Goal: Task Accomplishment & Management: Manage account settings

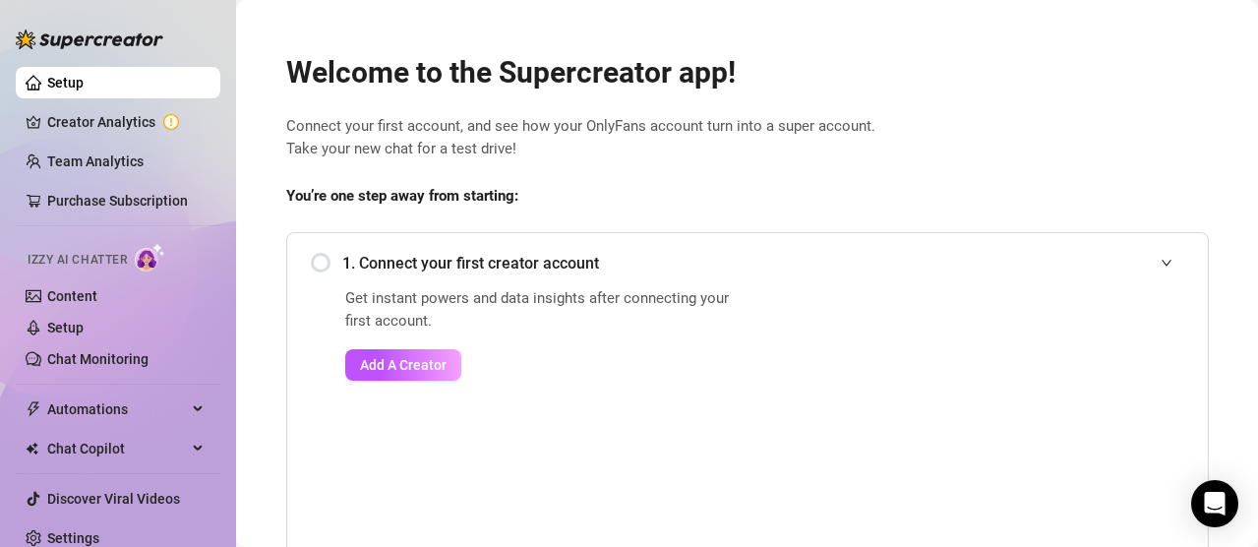
scroll to position [98, 0]
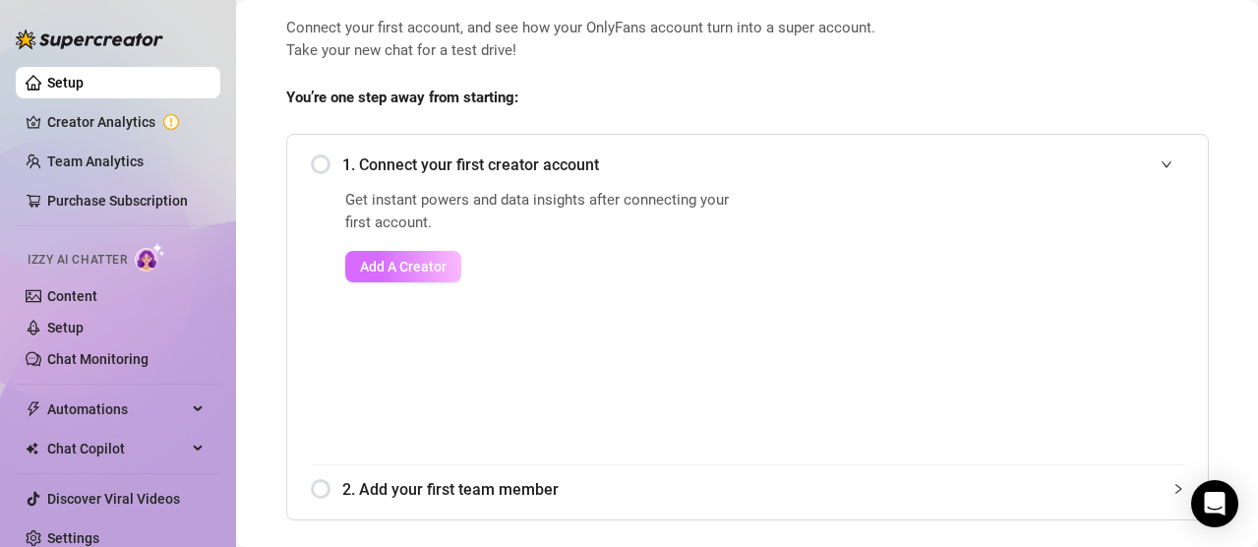
click at [403, 259] on span "Add A Creator" at bounding box center [403, 267] width 87 height 16
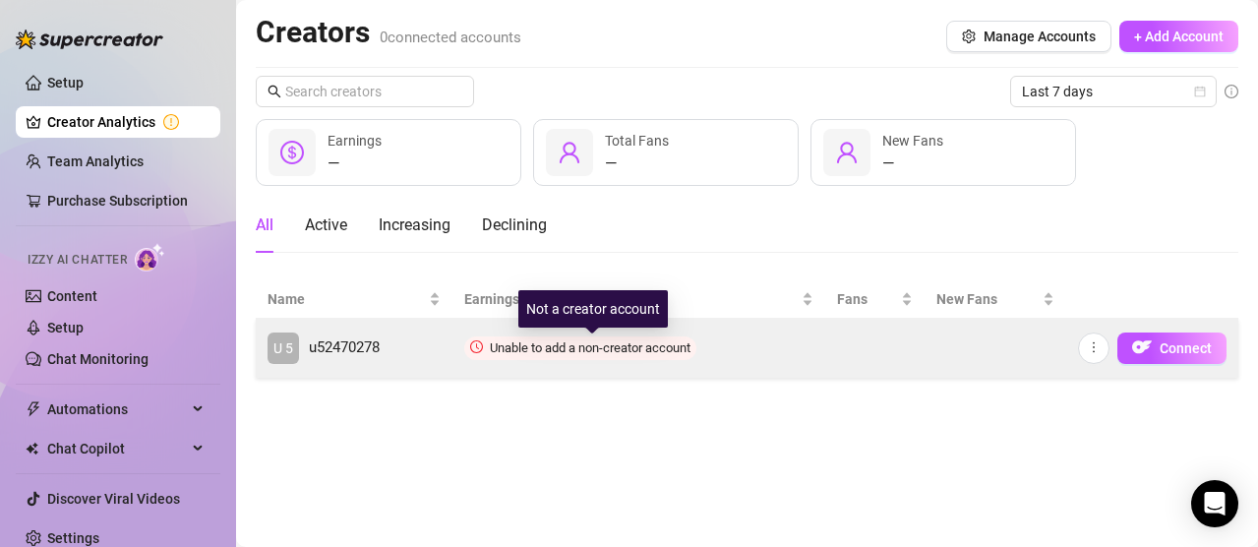
click at [533, 354] on span "Unable to add a non-creator account" at bounding box center [590, 347] width 201 height 15
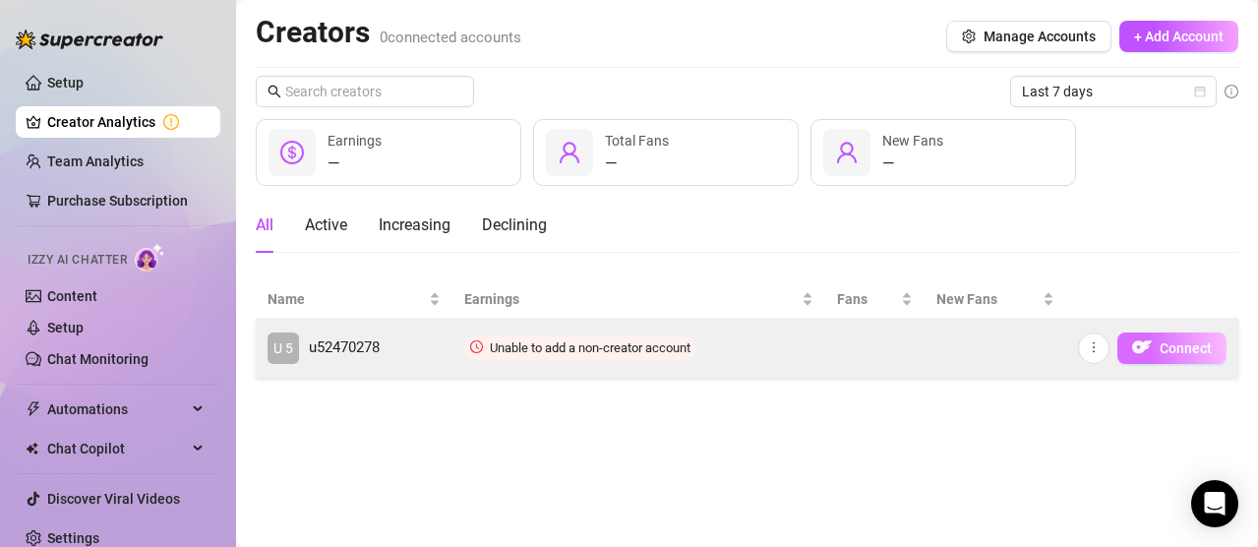
click at [1188, 361] on button "Connect" at bounding box center [1172, 348] width 109 height 31
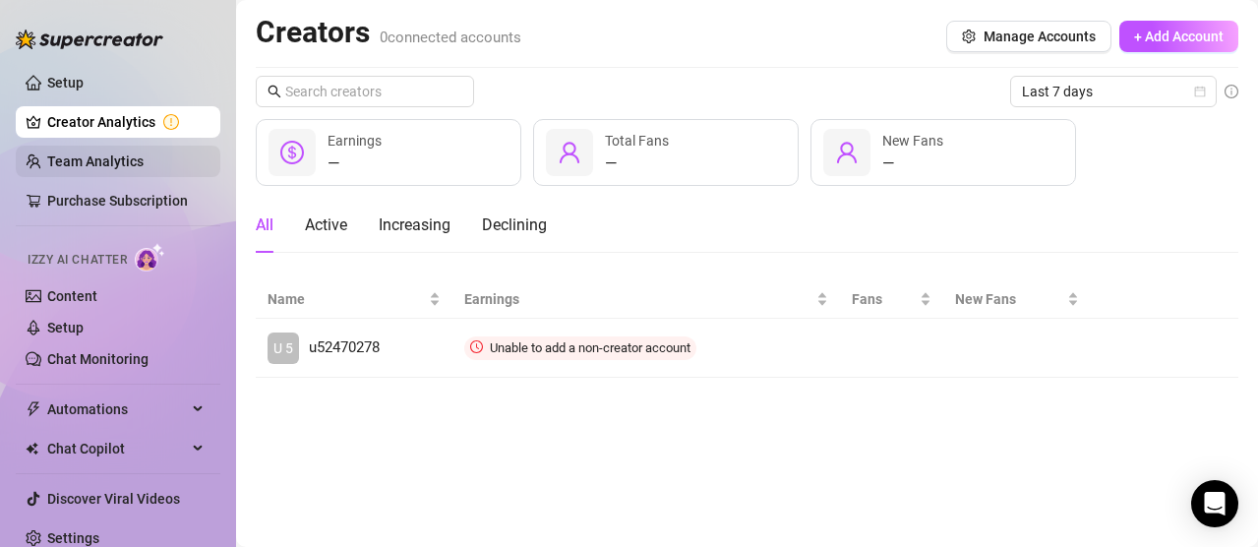
click at [76, 153] on link "Team Analytics" at bounding box center [95, 161] width 96 height 16
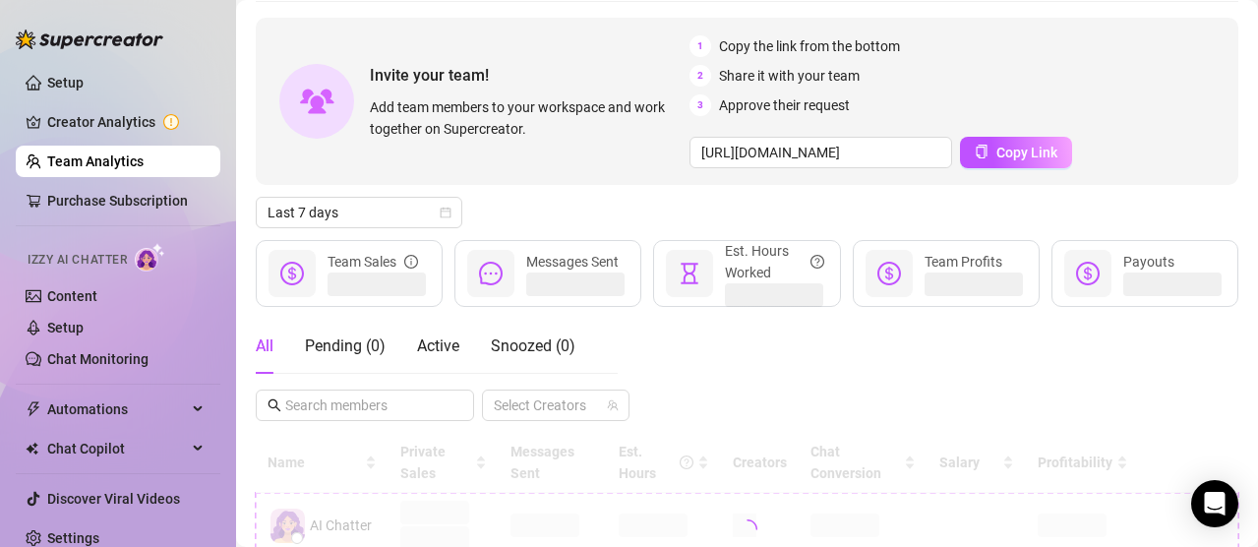
scroll to position [197, 0]
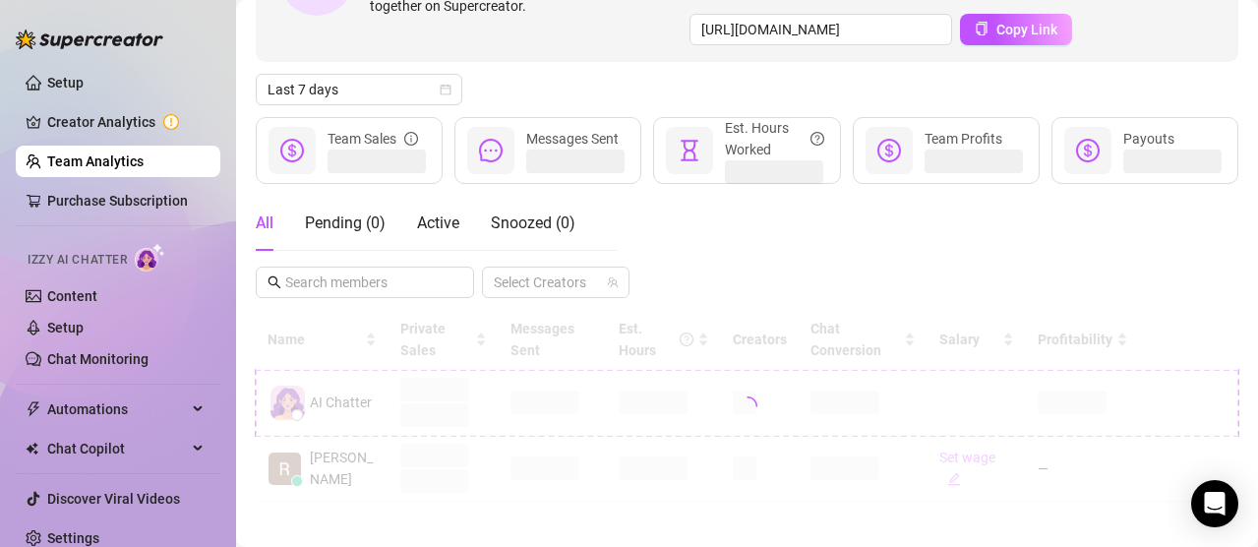
drag, startPoint x: 357, startPoint y: 411, endPoint x: 353, endPoint y: 401, distance: 10.6
click at [358, 409] on div at bounding box center [747, 406] width 983 height 192
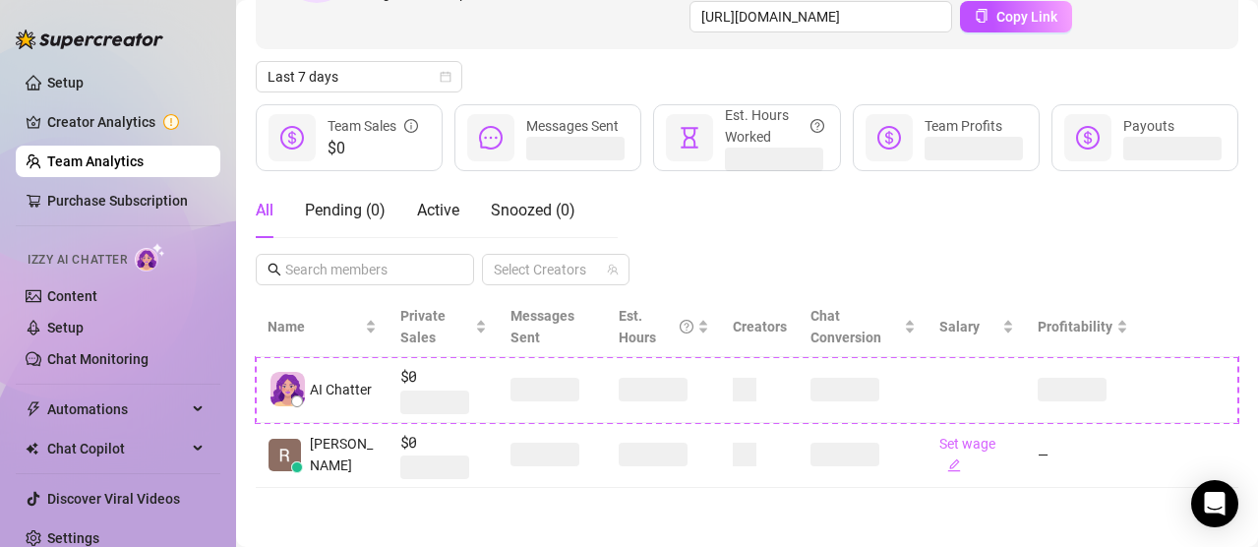
scroll to position [202, 0]
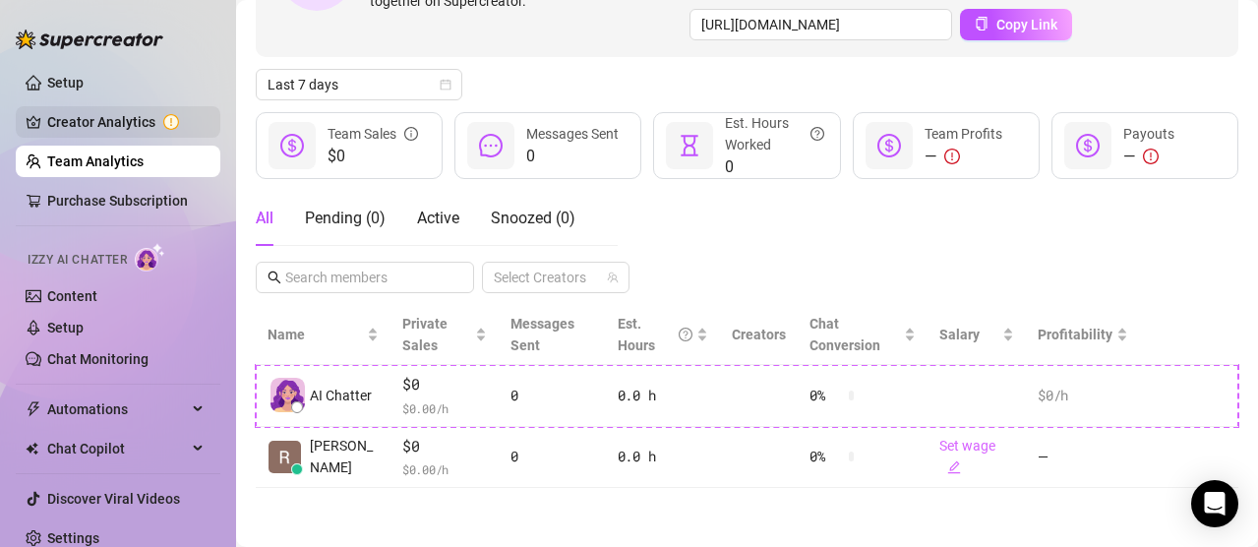
click at [89, 133] on link "Creator Analytics" at bounding box center [125, 121] width 157 height 31
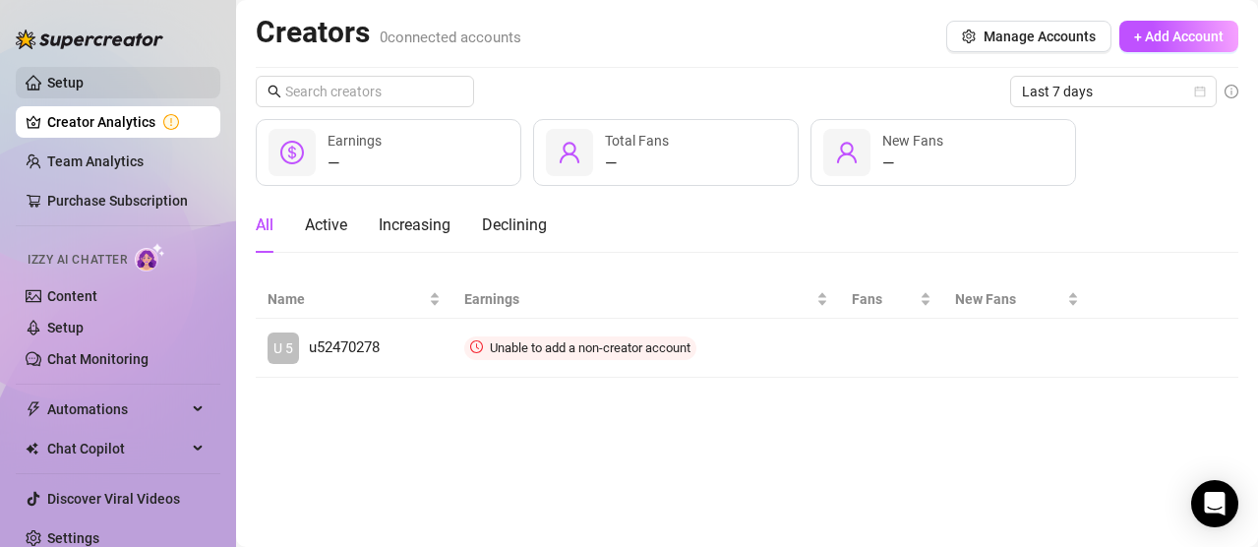
click at [84, 84] on link "Setup" at bounding box center [65, 83] width 36 height 16
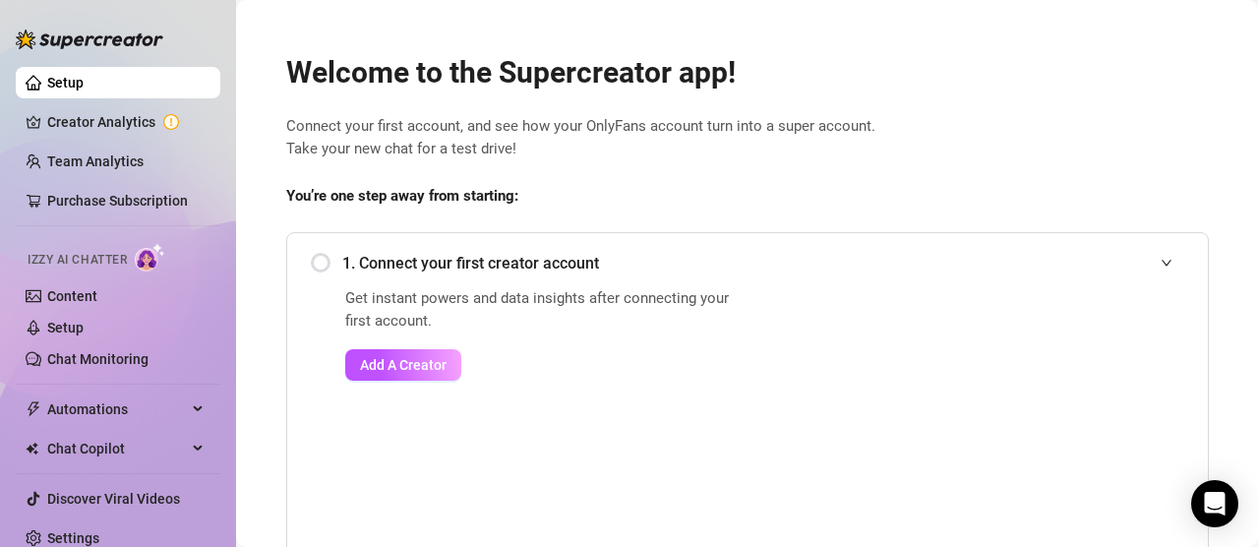
scroll to position [98, 0]
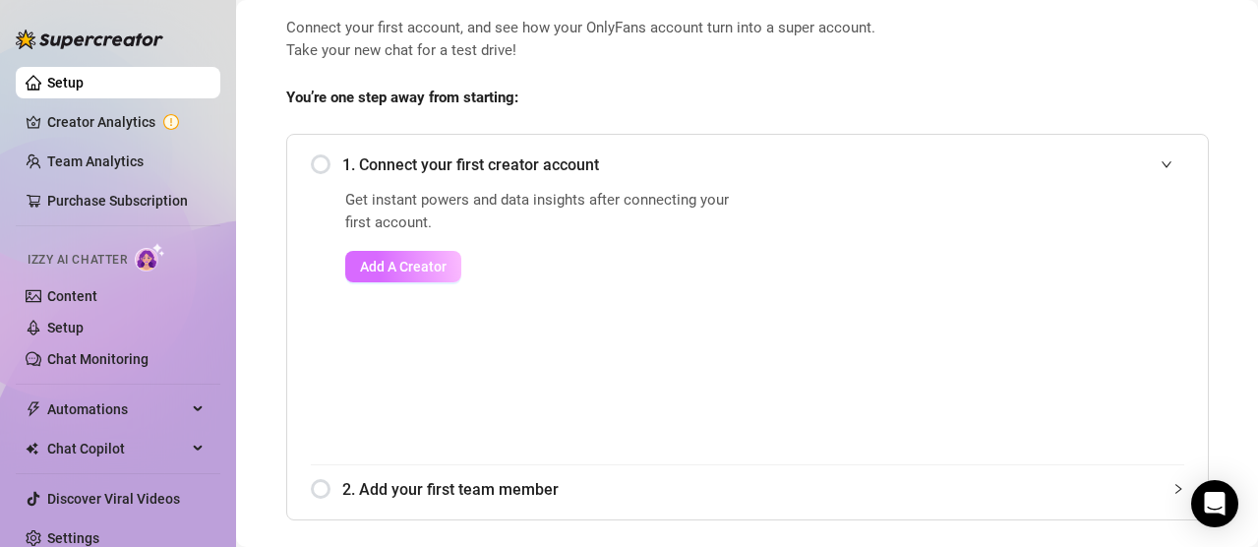
click at [429, 273] on span "Add A Creator" at bounding box center [403, 267] width 87 height 16
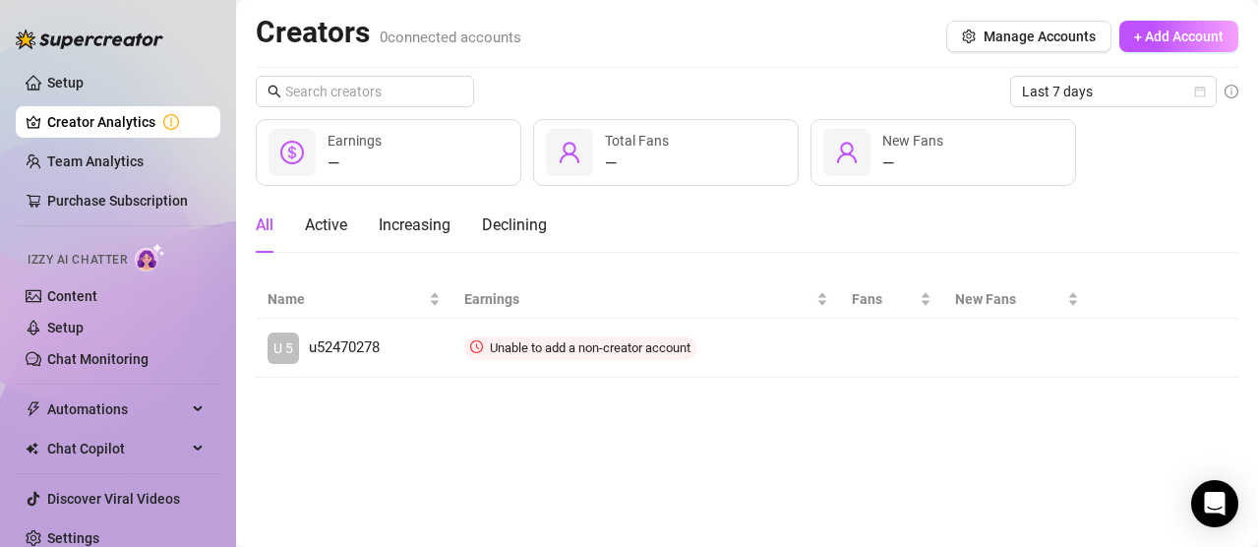
click at [293, 219] on div "All Active Increasing Declining" at bounding box center [401, 225] width 291 height 55
click at [374, 239] on div "All Active Increasing Declining" at bounding box center [401, 225] width 291 height 55
click at [1180, 27] on button "+ Add Account" at bounding box center [1179, 36] width 119 height 31
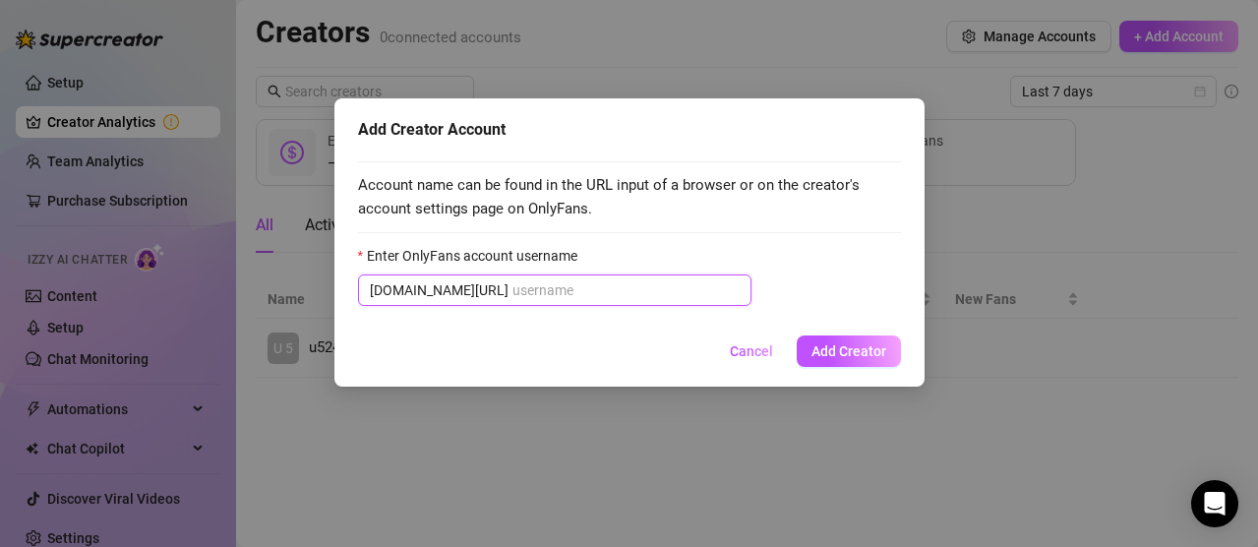
click at [570, 281] on input "Enter OnlyFans account username" at bounding box center [626, 290] width 227 height 22
click at [831, 351] on span "Add Creator" at bounding box center [849, 351] width 75 height 16
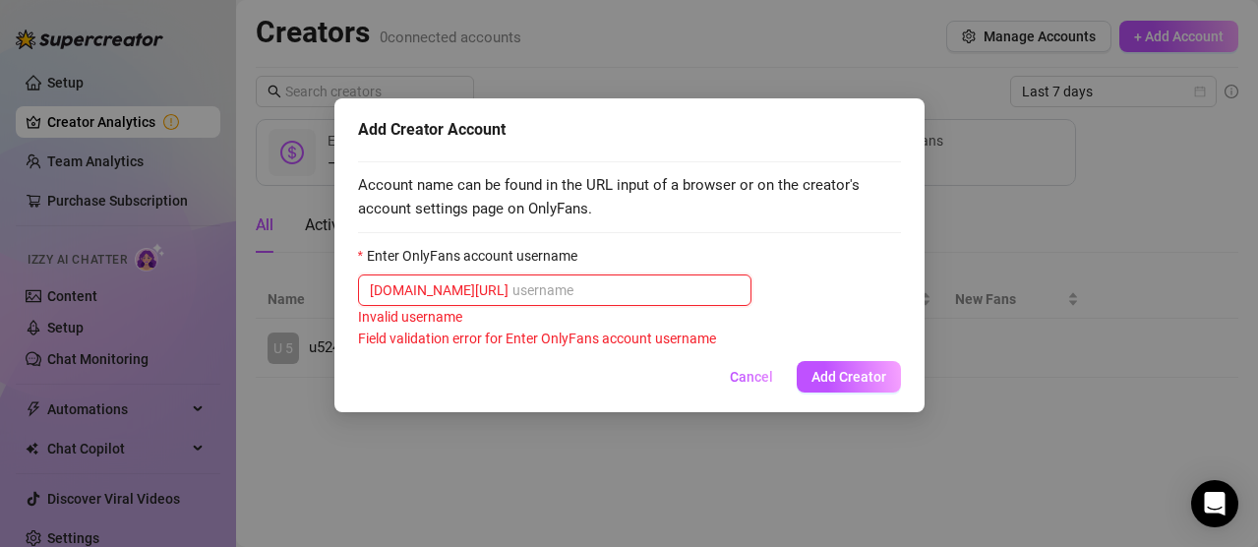
click at [517, 287] on input "Enter OnlyFans account username" at bounding box center [626, 290] width 227 height 22
click at [757, 386] on button "Cancel" at bounding box center [751, 376] width 75 height 31
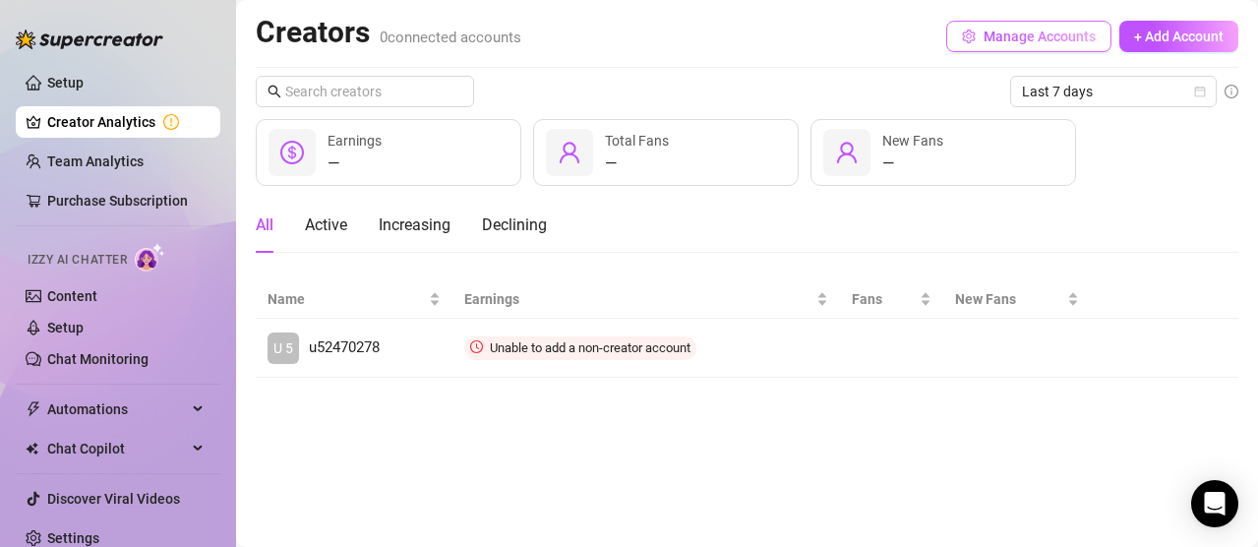
click at [1032, 34] on span "Manage Accounts" at bounding box center [1040, 37] width 112 height 16
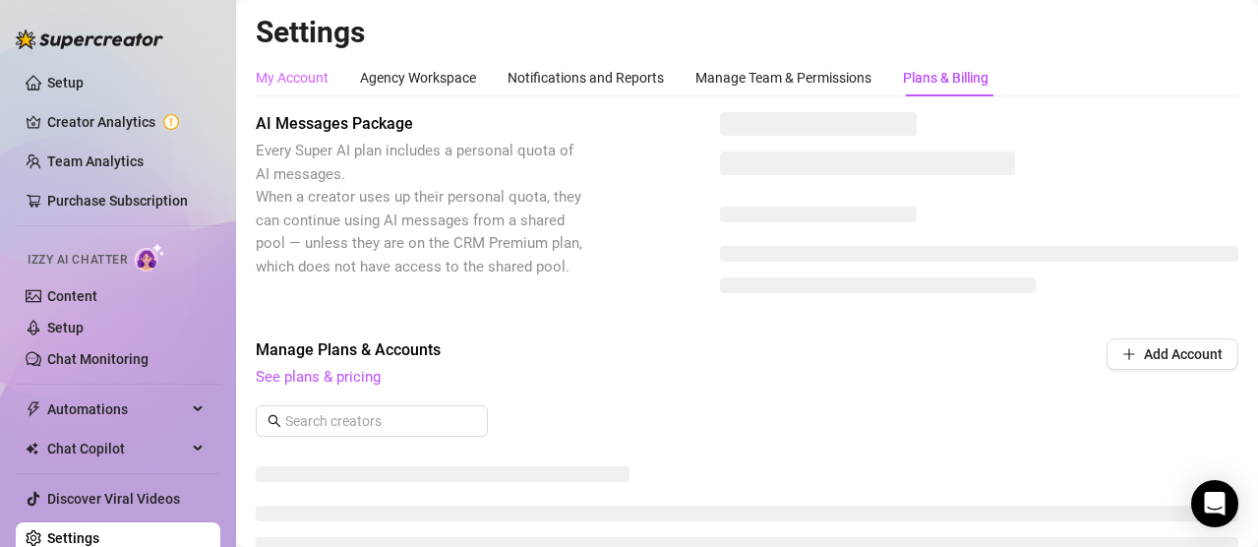
click at [304, 65] on div "My Account" at bounding box center [292, 77] width 73 height 37
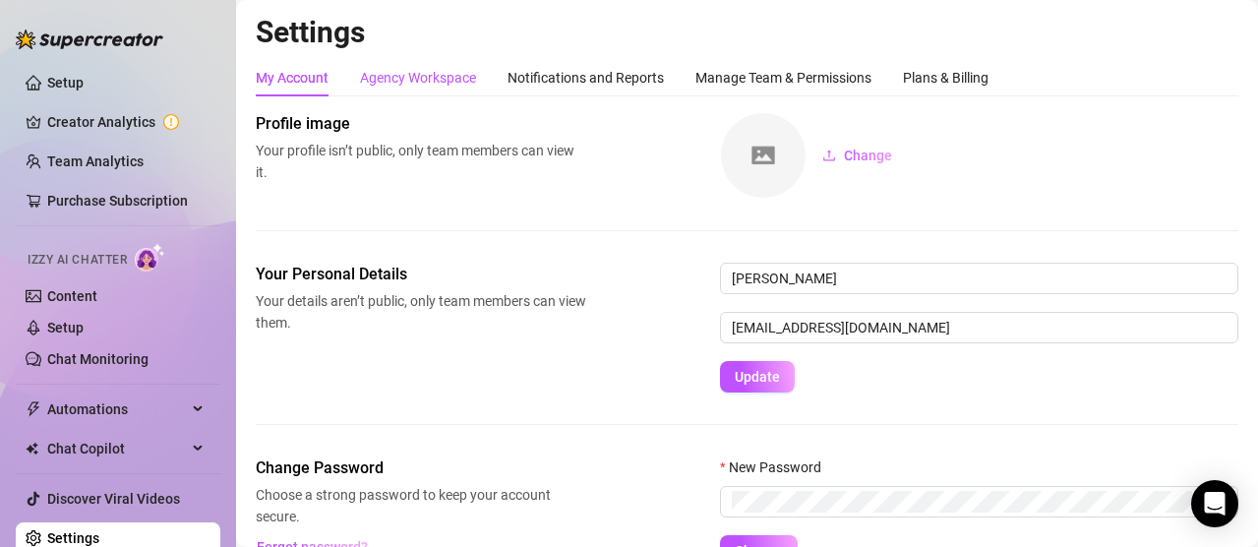
click at [452, 86] on div "Agency Workspace" at bounding box center [418, 78] width 116 height 22
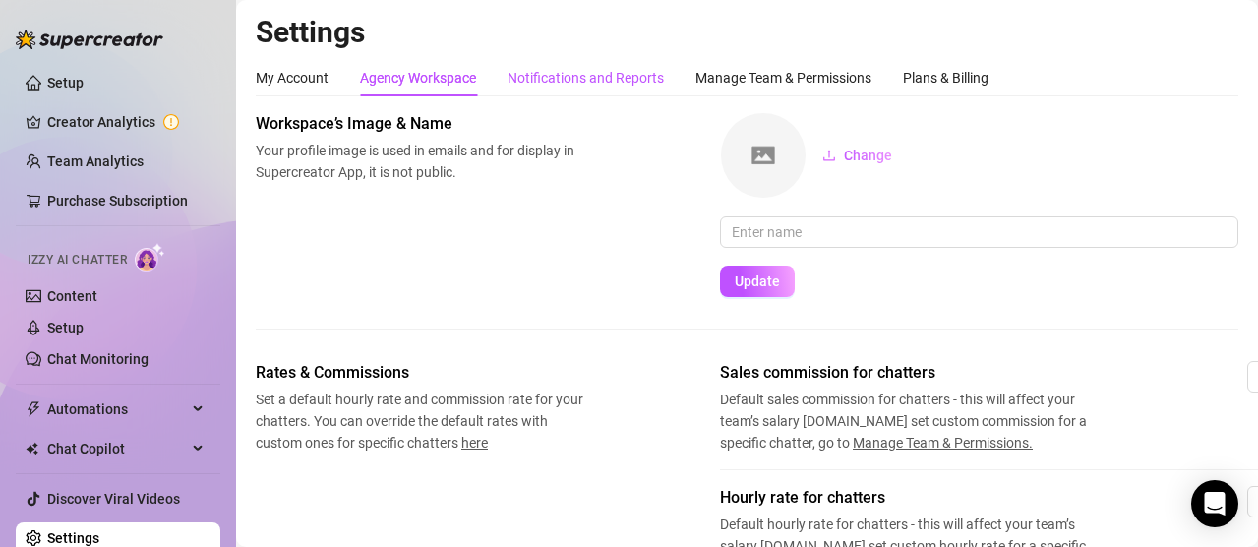
click at [532, 79] on div "Notifications and Reports" at bounding box center [586, 78] width 156 height 22
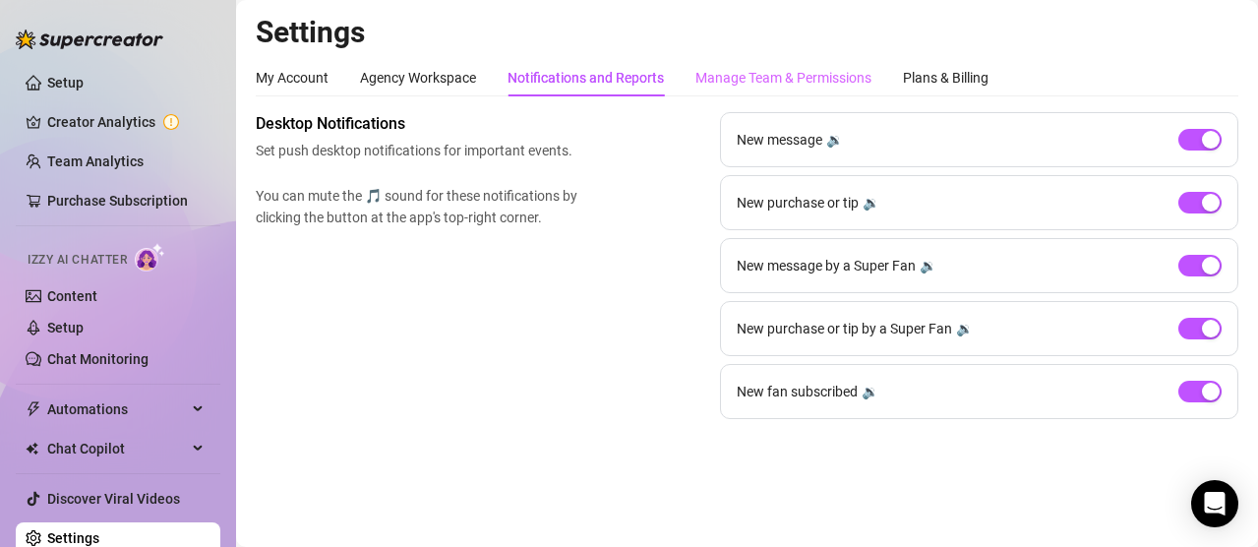
click at [766, 63] on div "Manage Team & Permissions" at bounding box center [784, 77] width 176 height 37
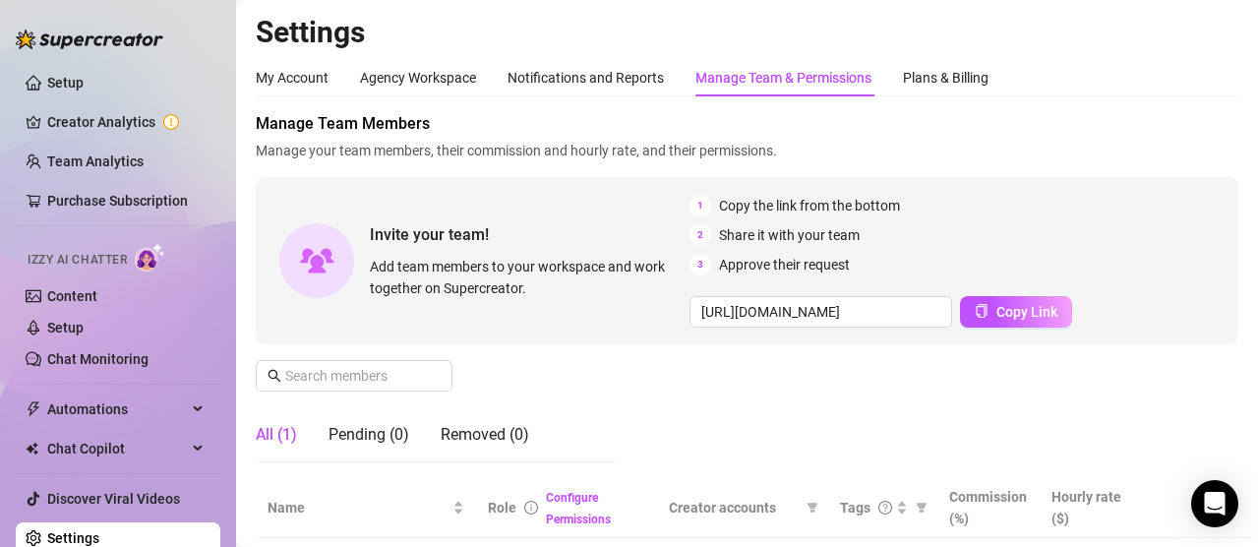
click at [851, 79] on div "Manage Team & Permissions" at bounding box center [784, 78] width 176 height 22
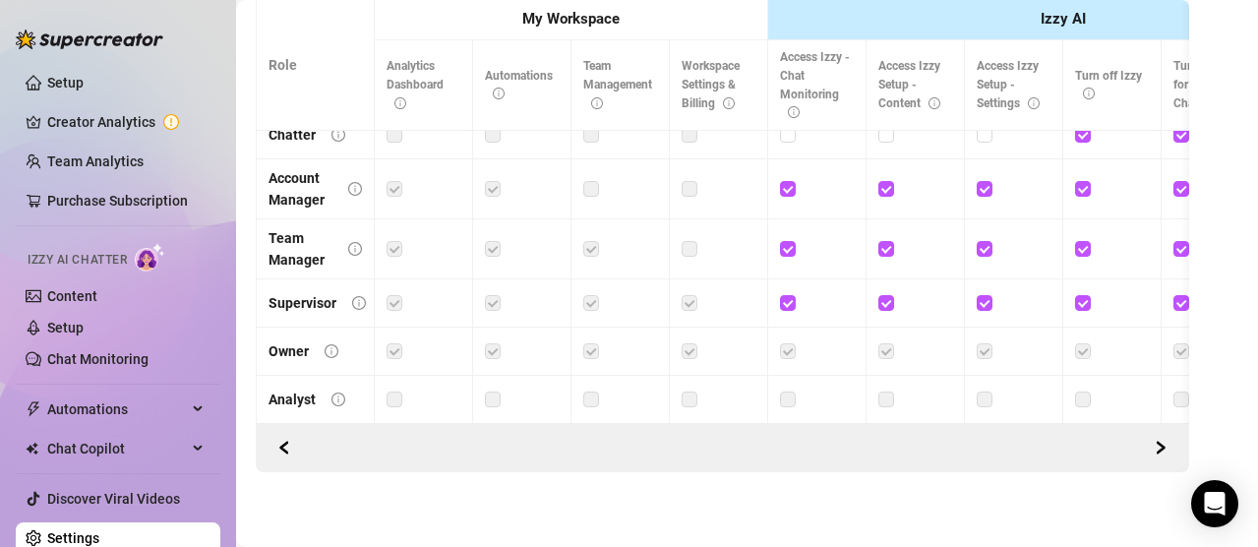
scroll to position [705, 0]
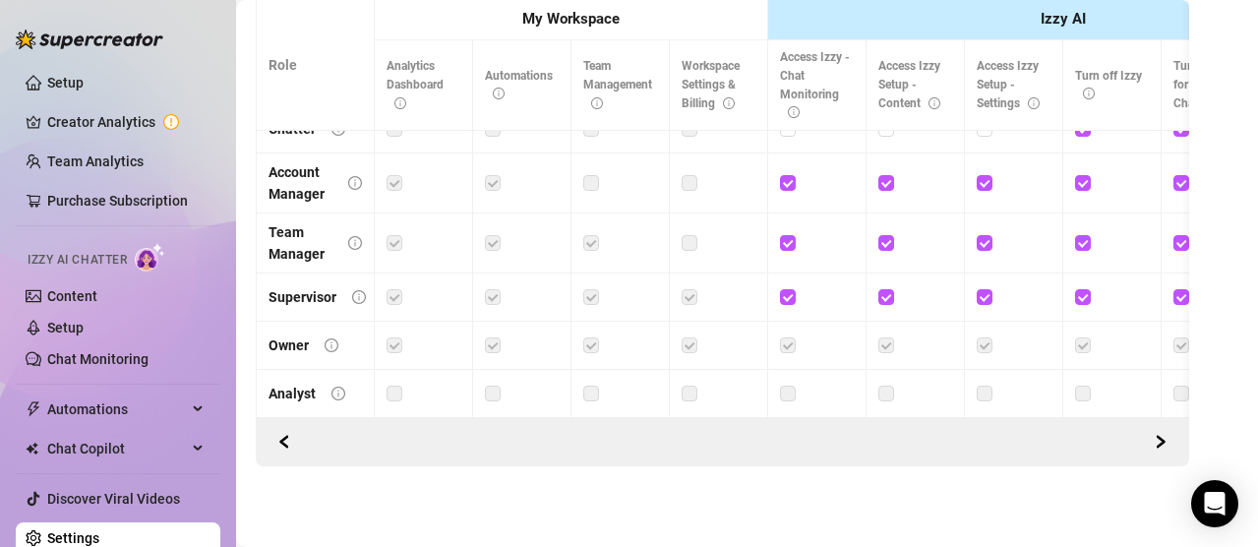
drag, startPoint x: 336, startPoint y: 395, endPoint x: 402, endPoint y: 401, distance: 67.3
click at [403, 399] on div "Chatter Account Manager Team Manager Supervisor Owner Analyst" at bounding box center [723, 261] width 933 height 313
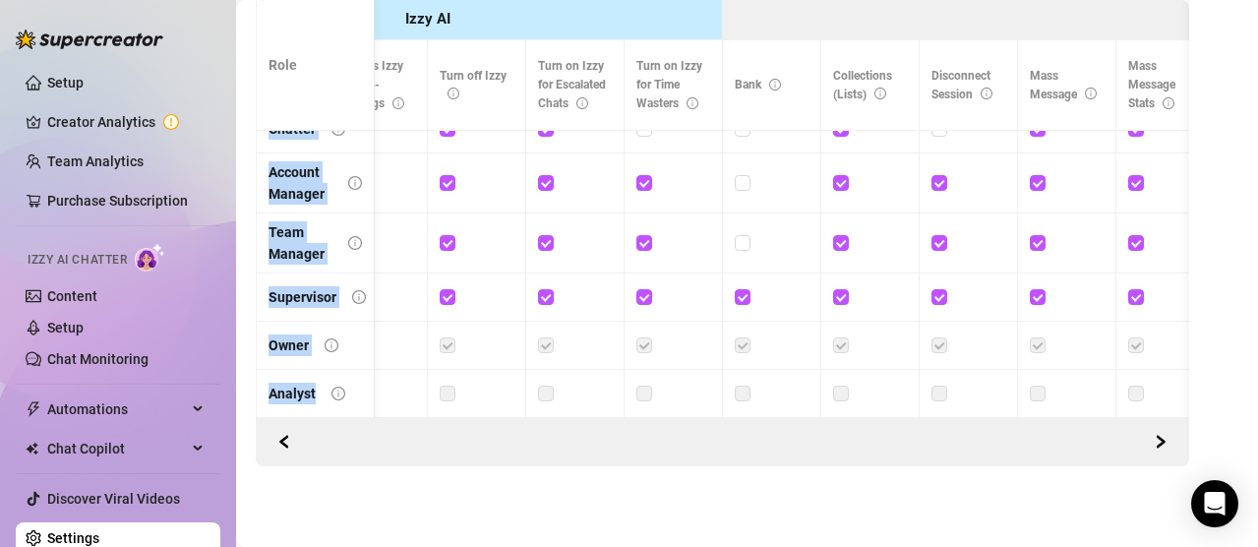
scroll to position [0, 0]
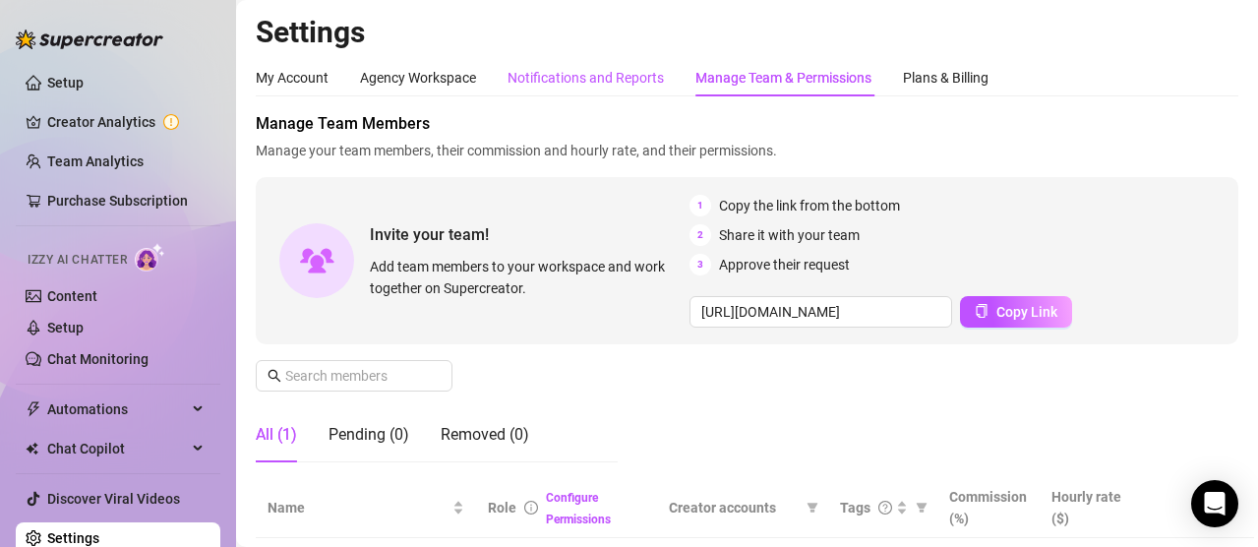
click at [598, 83] on div "Notifications and Reports" at bounding box center [586, 78] width 156 height 22
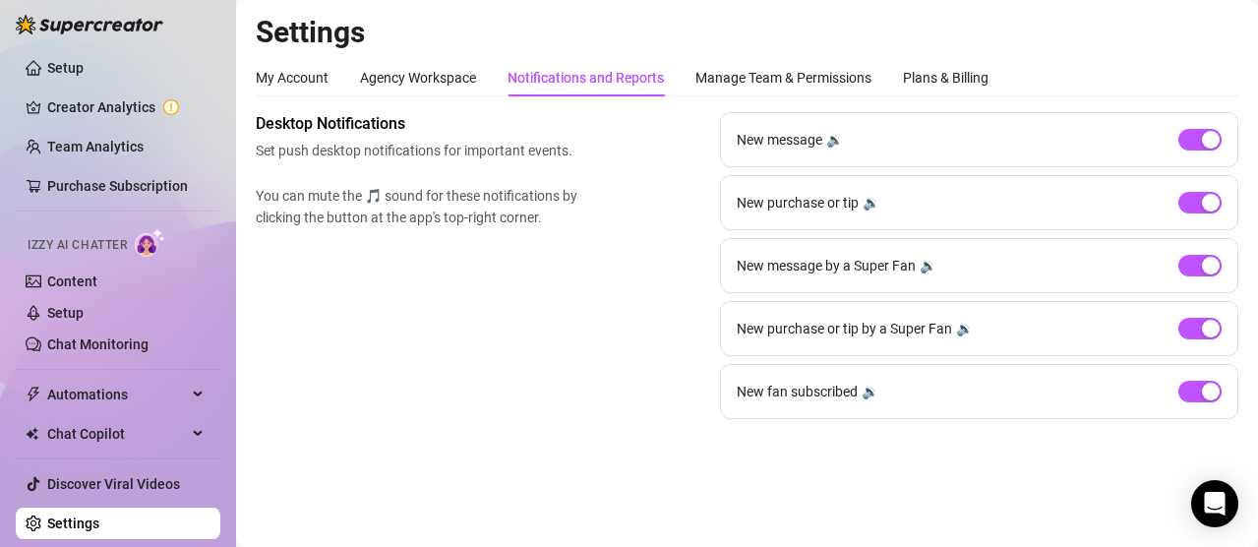
drag, startPoint x: 87, startPoint y: 244, endPoint x: 108, endPoint y: 241, distance: 21.8
click at [87, 244] on span "Izzy AI Chatter" at bounding box center [77, 245] width 99 height 19
click at [92, 274] on link "Content" at bounding box center [72, 282] width 50 height 16
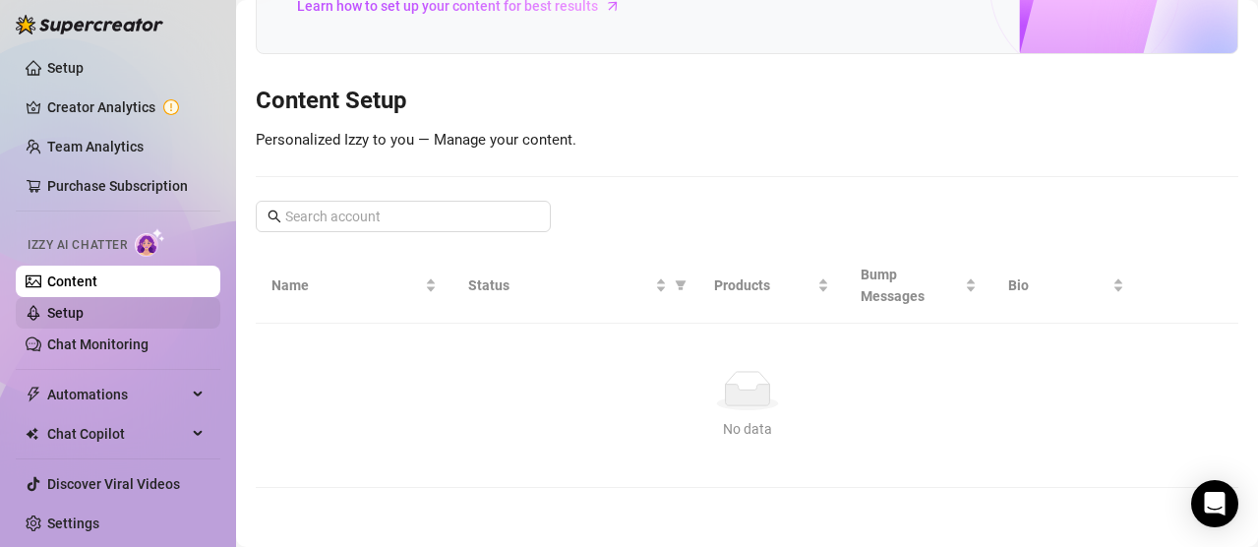
click at [84, 306] on link "Setup" at bounding box center [65, 313] width 36 height 16
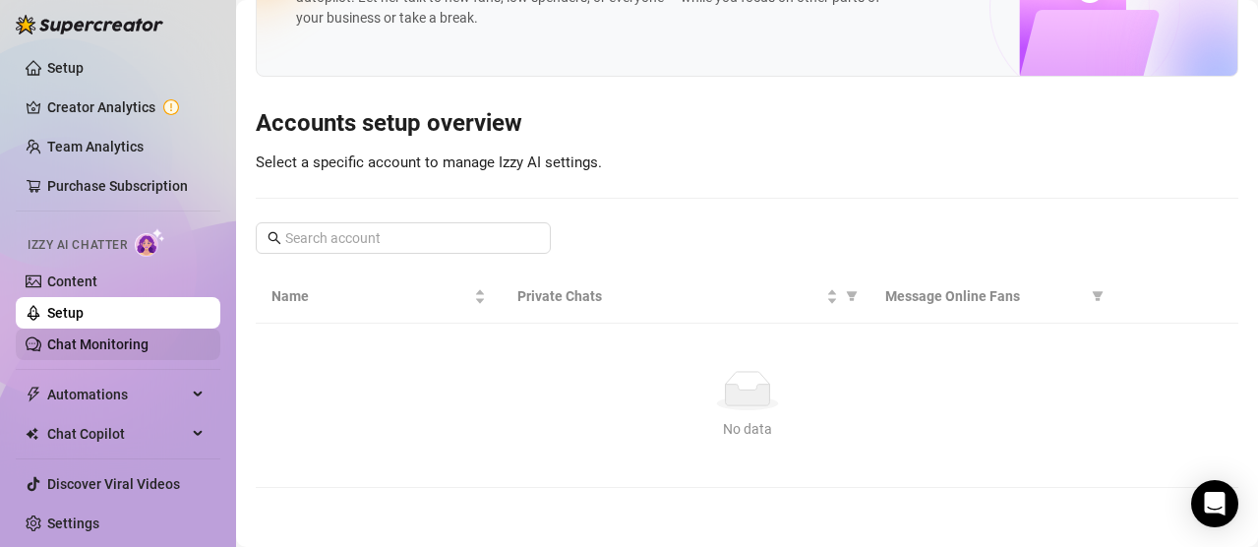
click at [121, 352] on link "Chat Monitoring" at bounding box center [97, 345] width 101 height 16
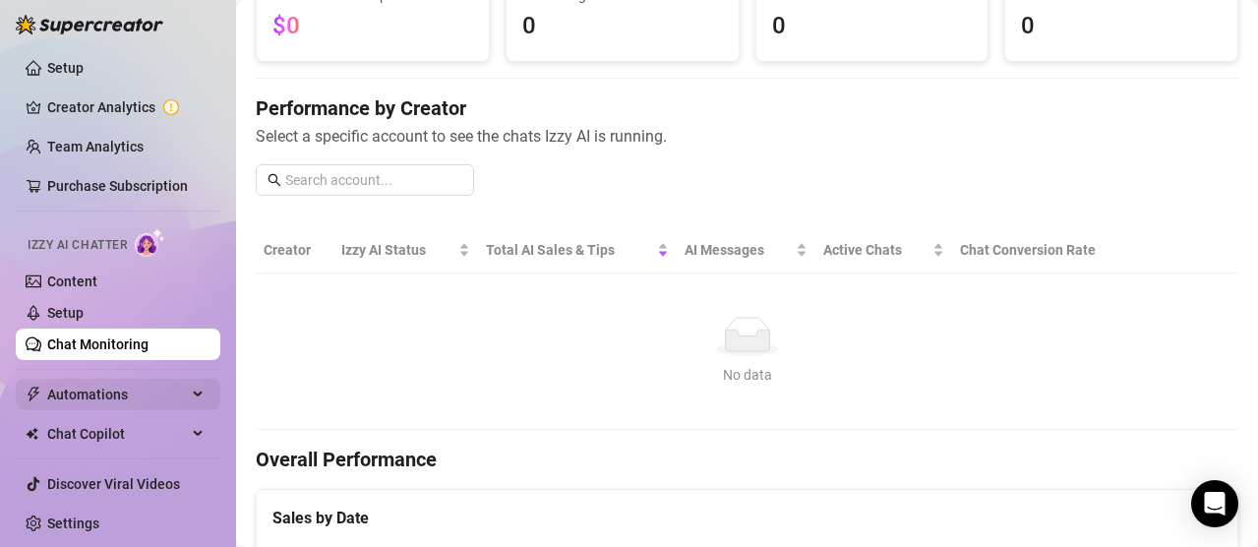
click at [95, 397] on span "Automations" at bounding box center [117, 394] width 140 height 31
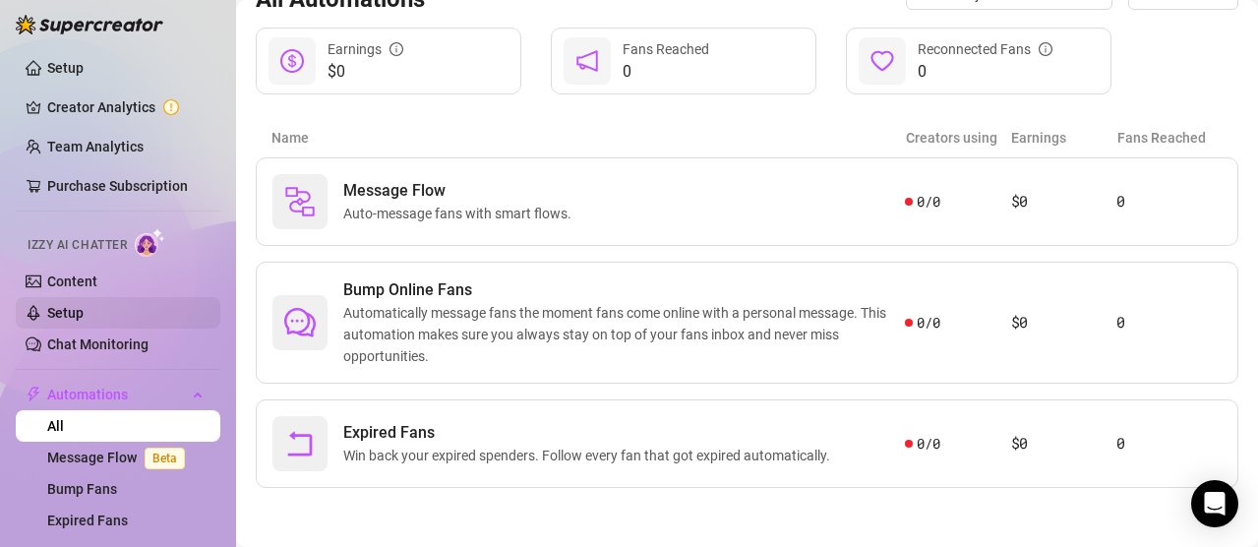
click at [84, 321] on link "Setup" at bounding box center [65, 313] width 36 height 16
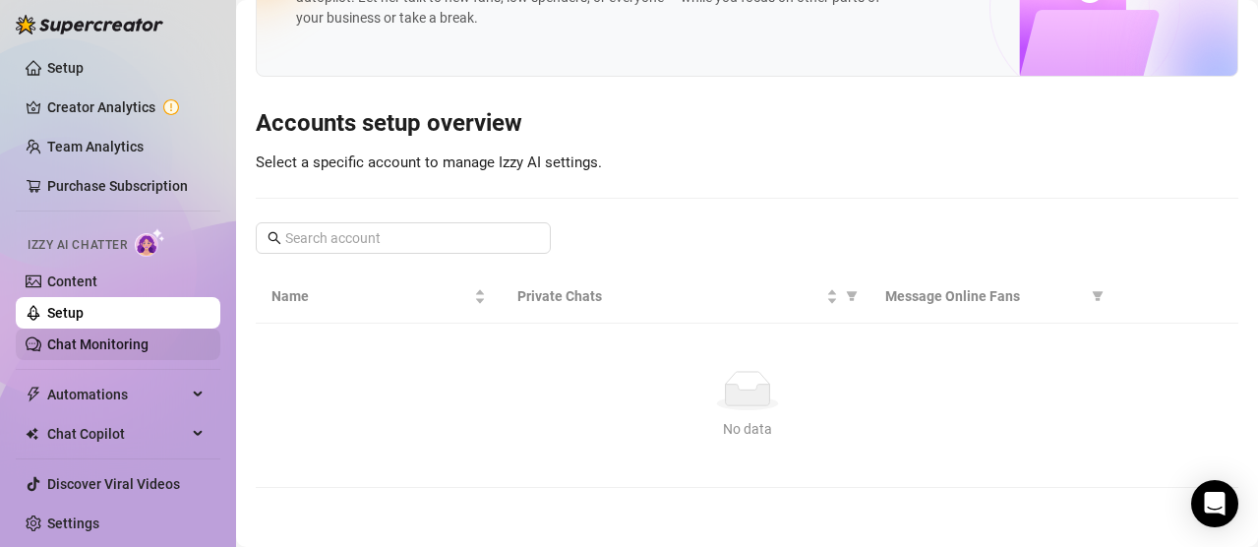
click at [73, 337] on link "Chat Monitoring" at bounding box center [97, 345] width 101 height 16
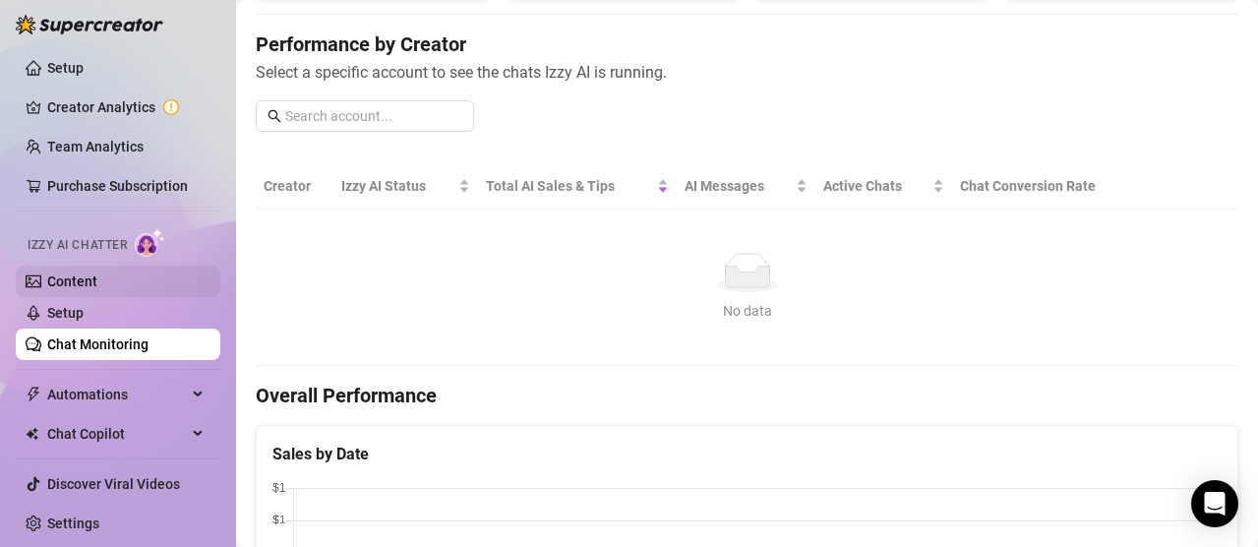
click at [71, 274] on link "Content" at bounding box center [72, 282] width 50 height 16
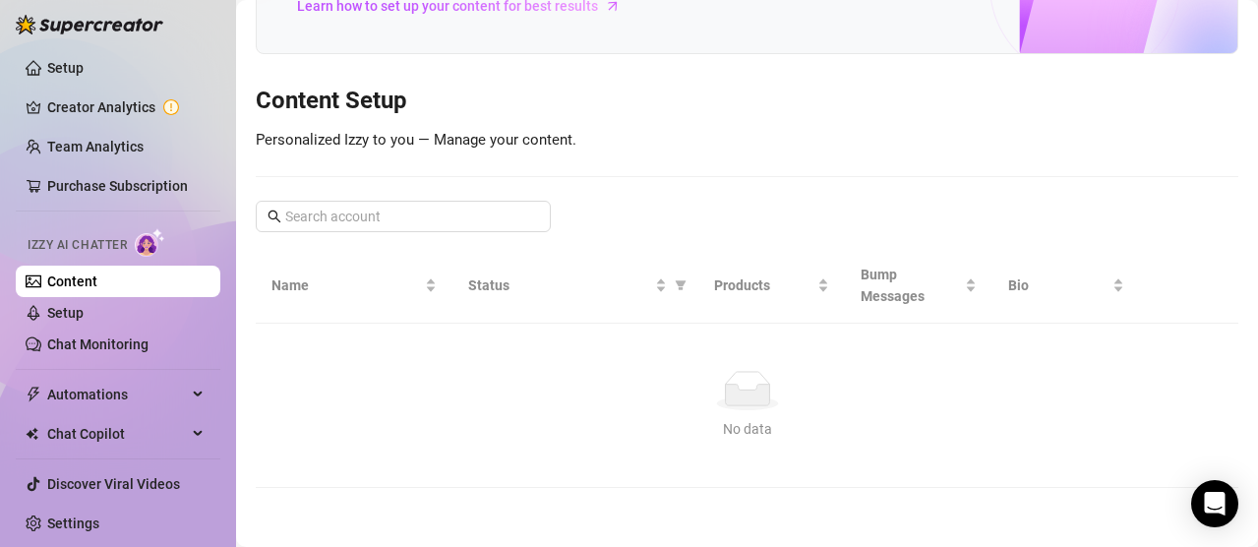
click at [117, 124] on ul "Setup Creator Analytics Team Analytics Purchase Subscription Izzy AI Chatter Co…" at bounding box center [118, 295] width 205 height 503
click at [84, 61] on link "Setup" at bounding box center [65, 68] width 36 height 16
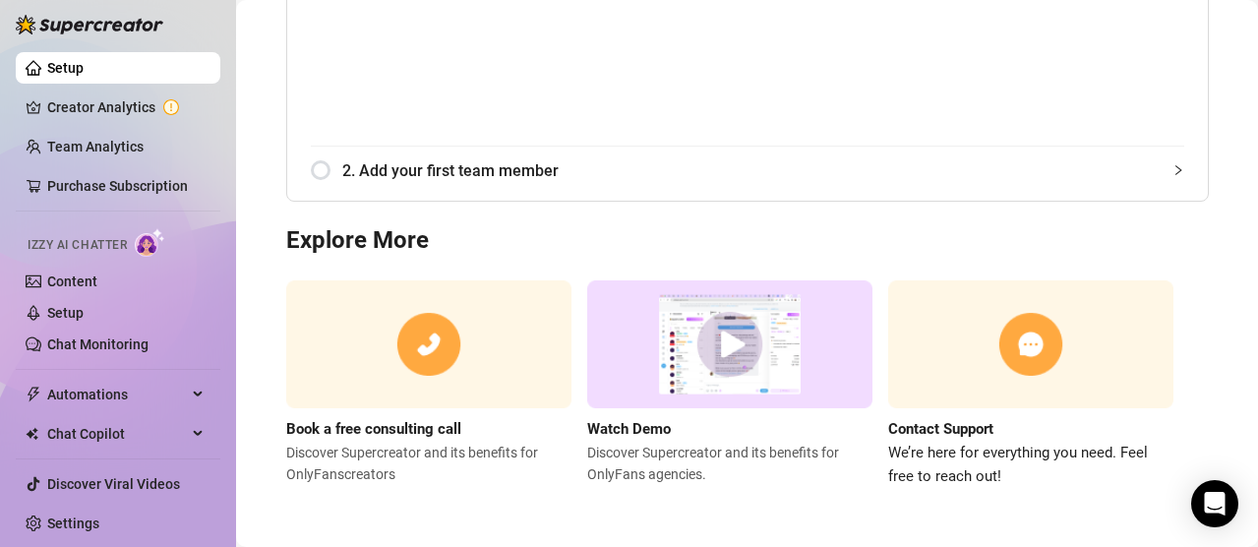
click at [463, 167] on span "2. Add your first team member" at bounding box center [763, 170] width 842 height 25
